Goal: Task Accomplishment & Management: Use online tool/utility

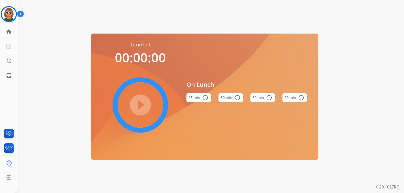
drag, startPoint x: 355, startPoint y: 56, endPoint x: 373, endPoint y: 49, distance: 18.8
click at [356, 54] on div "Time left 00:00:00 play_circle_filled On Lunch 15 min radio_button_unchecked 30…" at bounding box center [205, 96] width 374 height 193
click at [7, 8] on img at bounding box center [9, 14] width 14 height 14
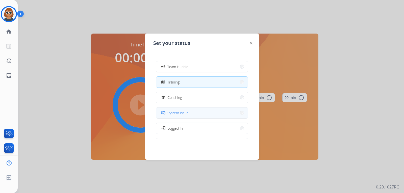
scroll to position [80, 0]
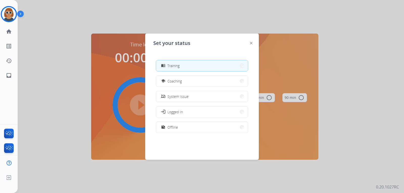
click at [252, 41] on div at bounding box center [251, 43] width 3 height 6
click at [251, 43] on img at bounding box center [251, 43] width 3 height 3
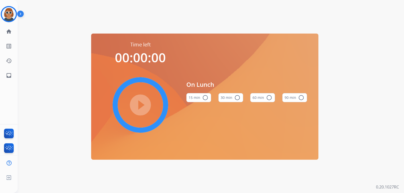
click at [191, 22] on div "Time left 00:00:00 play_circle_filled On Lunch 15 min radio_button_unchecked 30…" at bounding box center [205, 96] width 374 height 193
click at [39, 181] on span "Log out" at bounding box center [34, 178] width 12 height 5
